Goal: Task Accomplishment & Management: Use online tool/utility

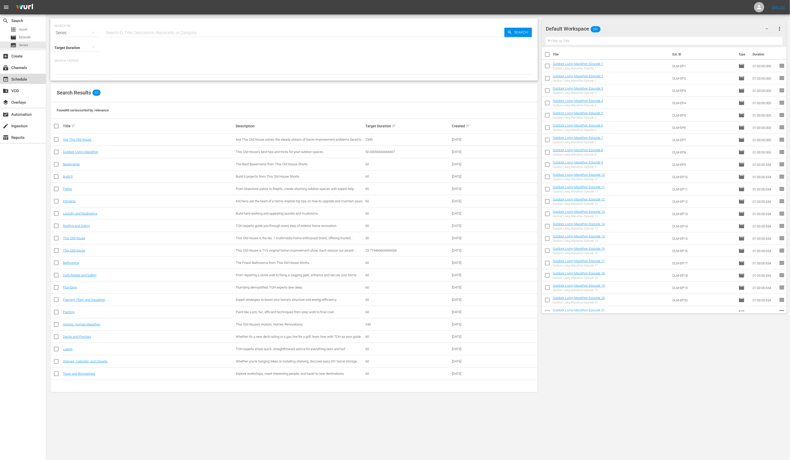
click at [20, 80] on div "event_available Schedule" at bounding box center [14, 78] width 29 height 5
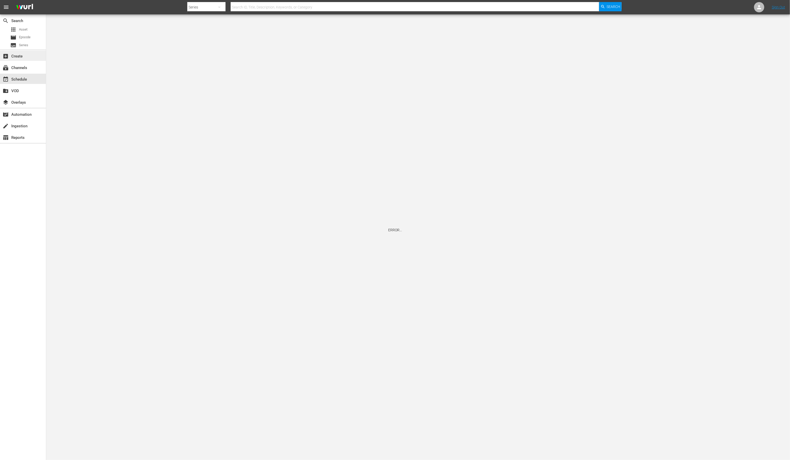
click at [26, 57] on div "add_box Create" at bounding box center [14, 55] width 29 height 5
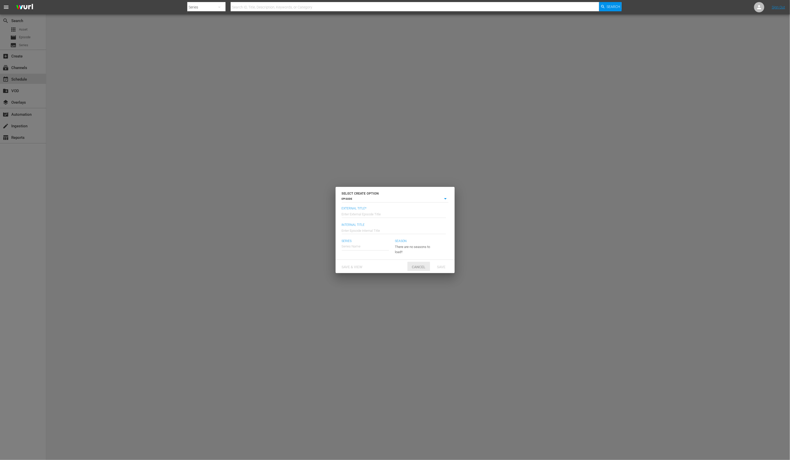
click at [420, 268] on span "Cancel" at bounding box center [419, 267] width 22 height 4
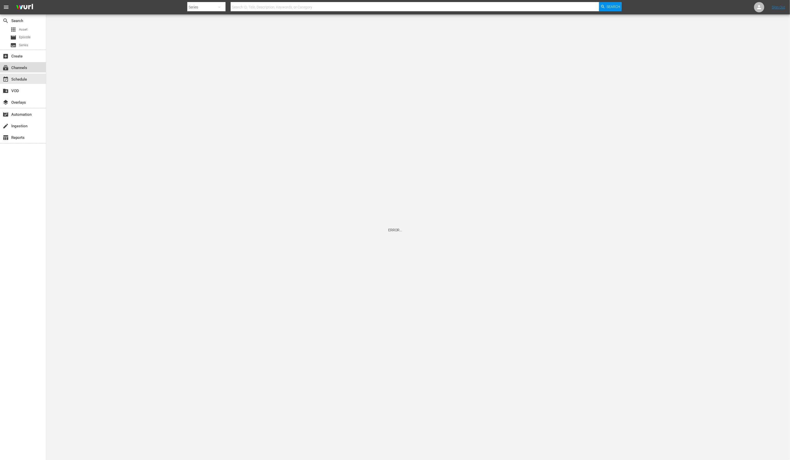
click at [19, 65] on div "subscriptions Channels" at bounding box center [14, 67] width 29 height 5
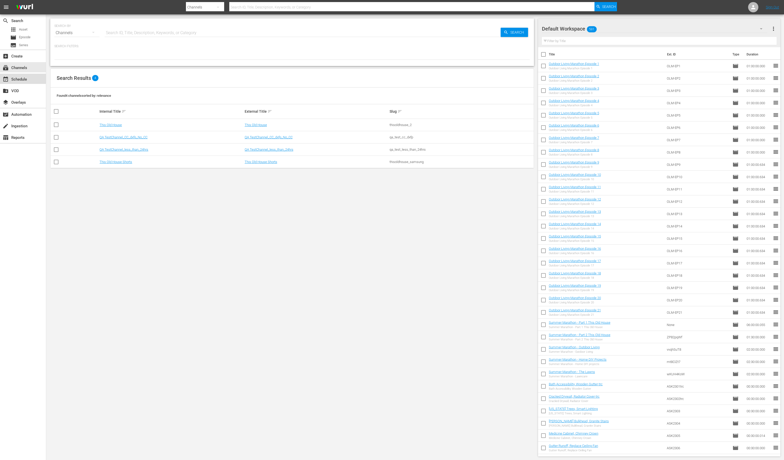
click at [18, 79] on div "event_available Schedule" at bounding box center [14, 78] width 29 height 5
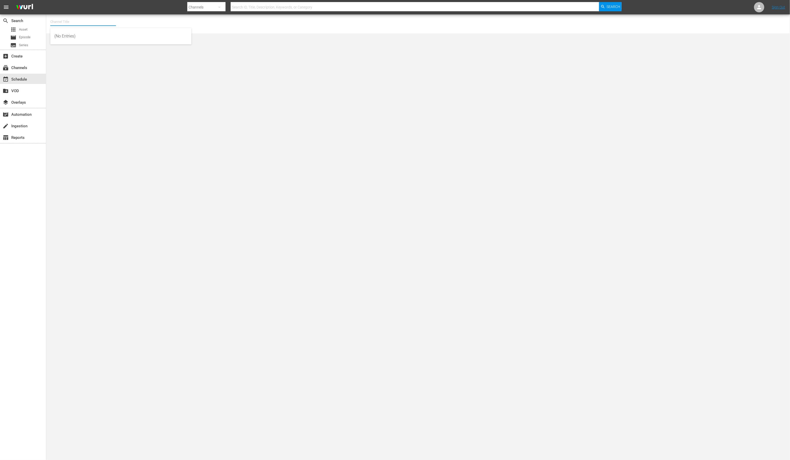
click at [66, 23] on input "text" at bounding box center [83, 22] width 66 height 12
click at [72, 47] on div "This Old House Shorts (180 - thisoldhouse_samsung)" at bounding box center [120, 48] width 133 height 12
type input "This Old House Shorts (180 - thisoldhouse_samsung)"
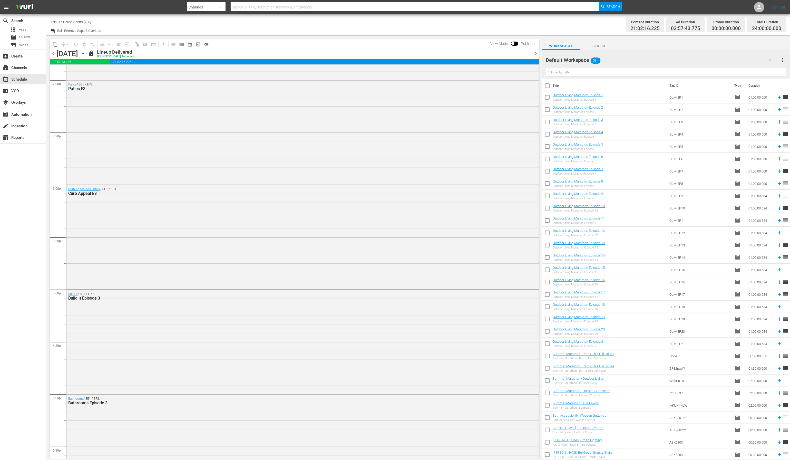
scroll to position [1441, 0]
